Goal: Task Accomplishment & Management: Use online tool/utility

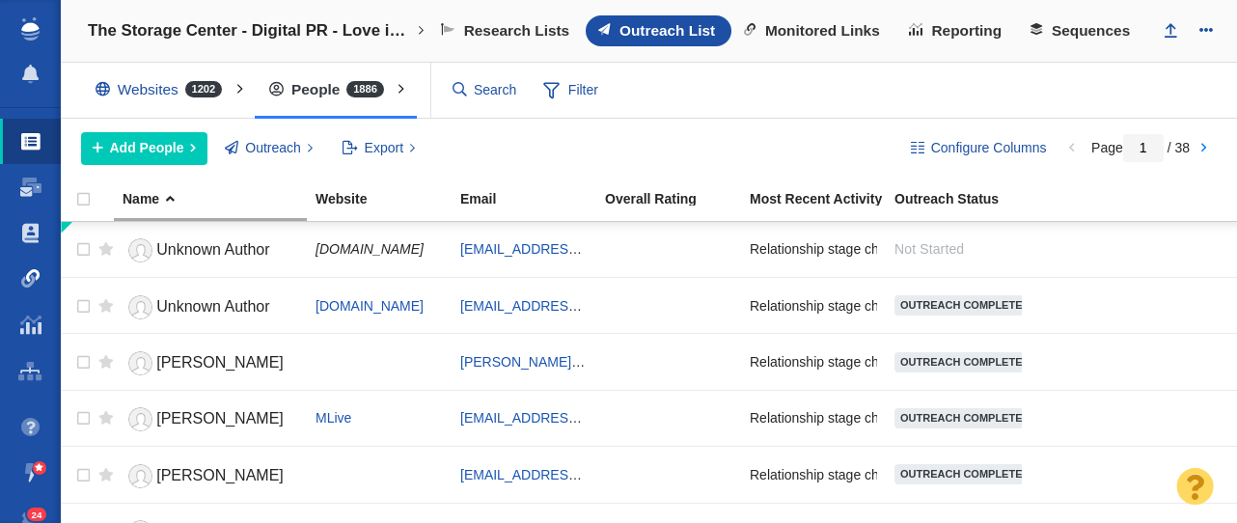
click at [36, 278] on span at bounding box center [30, 278] width 19 height 19
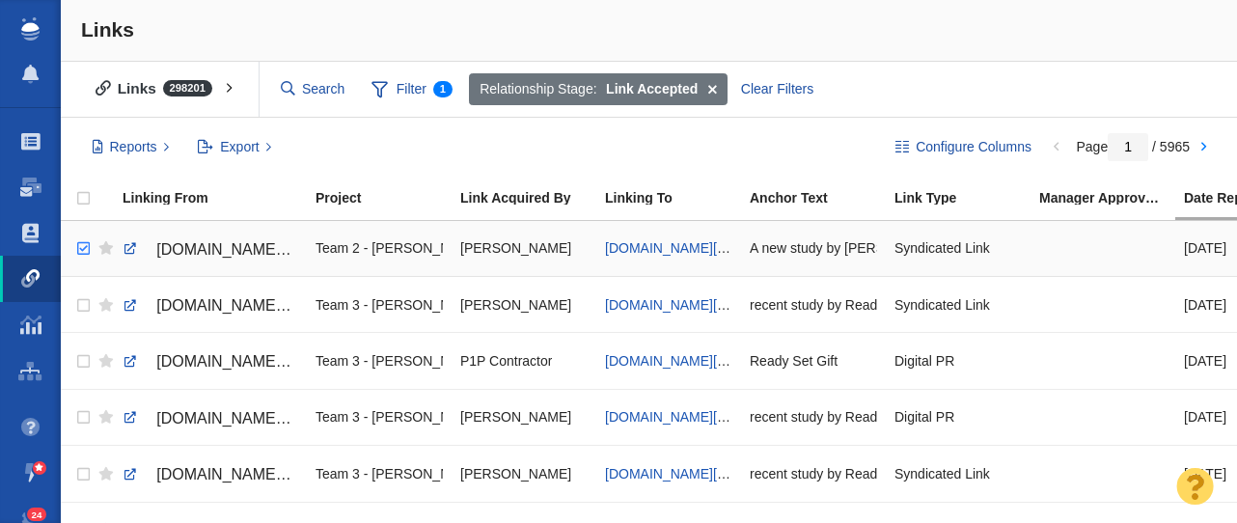
checkbox input "true"
click at [82, 250] on input "checkbox" at bounding box center [81, 249] width 29 height 42
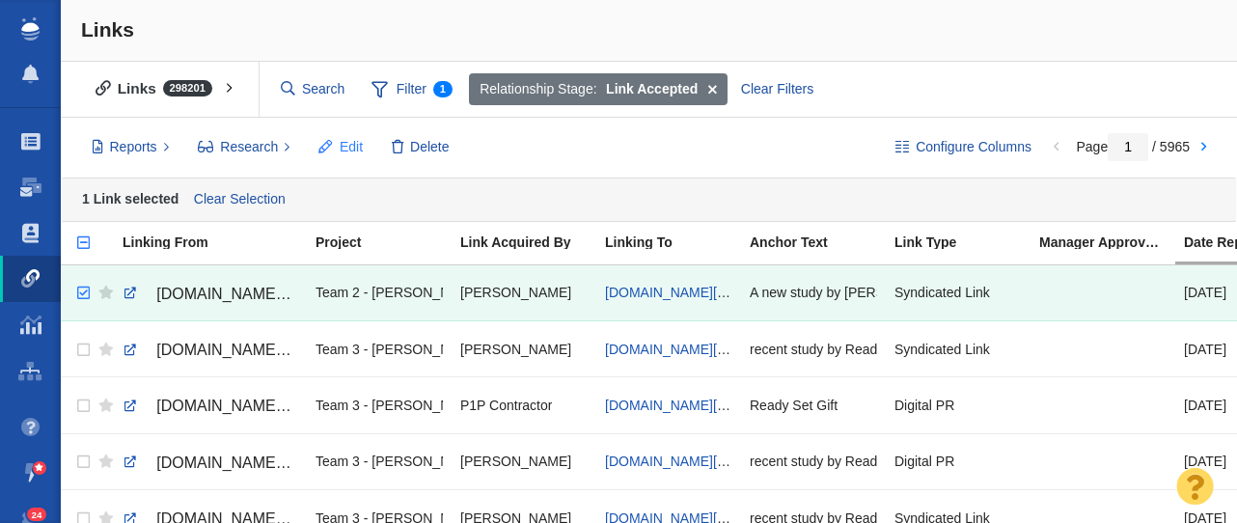
click at [353, 146] on span "Edit" at bounding box center [351, 147] width 23 height 20
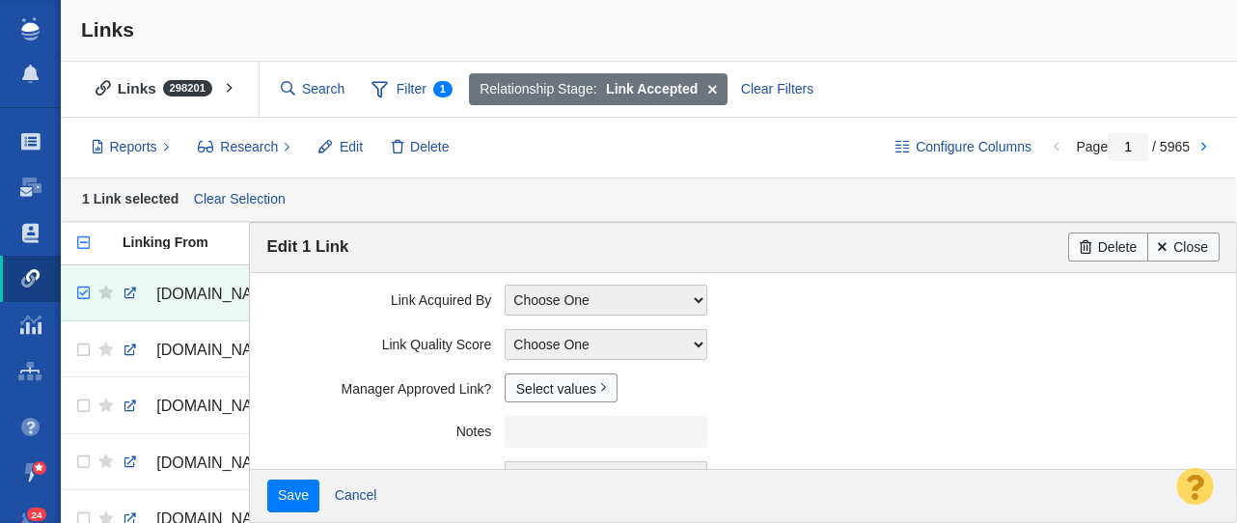
scroll to position [598, 0]
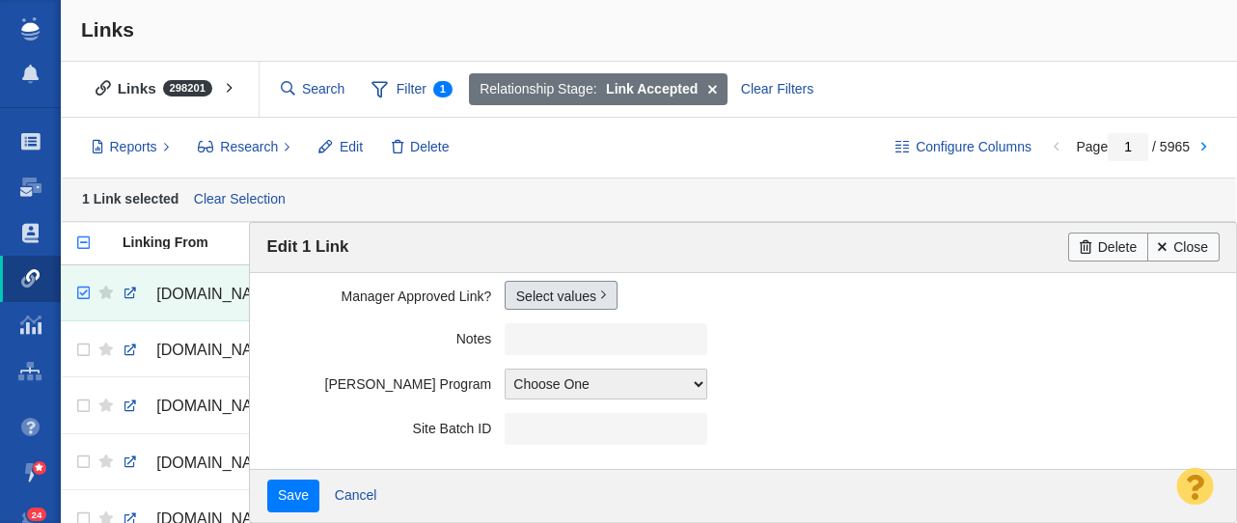
click at [544, 288] on link "Select values" at bounding box center [561, 295] width 113 height 29
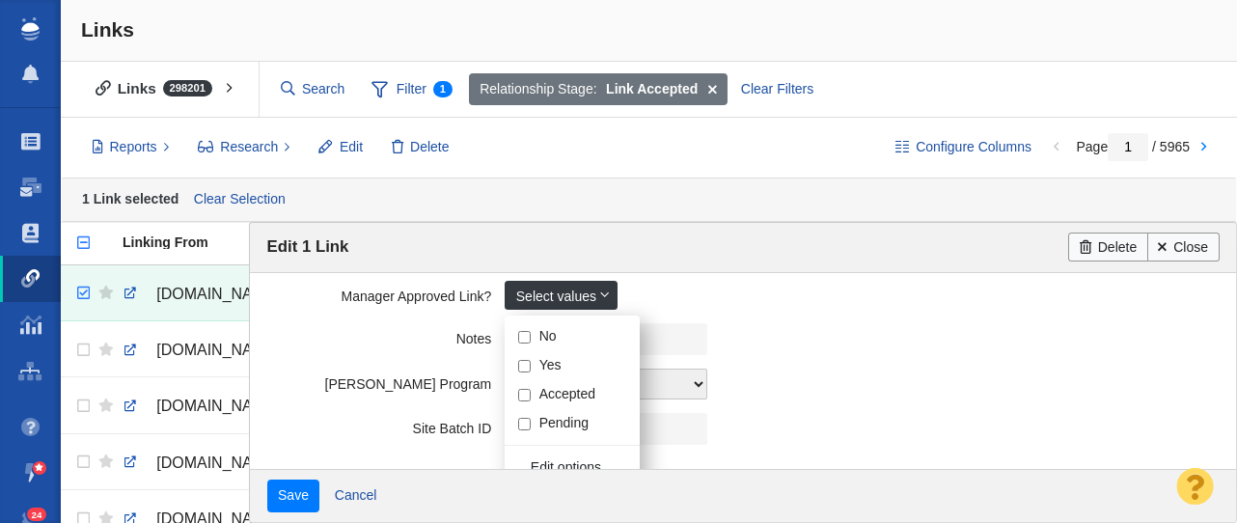
click at [525, 370] on input "Yes" at bounding box center [524, 366] width 13 height 13
checkbox input "true"
click at [340, 344] on label "Notes" at bounding box center [386, 335] width 238 height 24
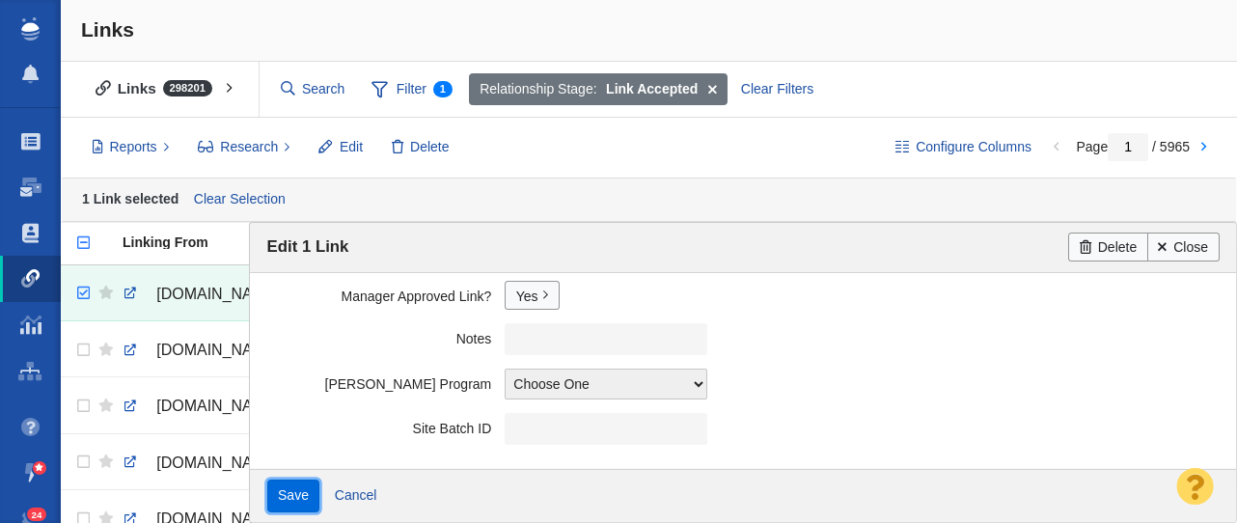
click at [305, 499] on input "Save" at bounding box center [293, 496] width 53 height 33
